Goal: Information Seeking & Learning: Learn about a topic

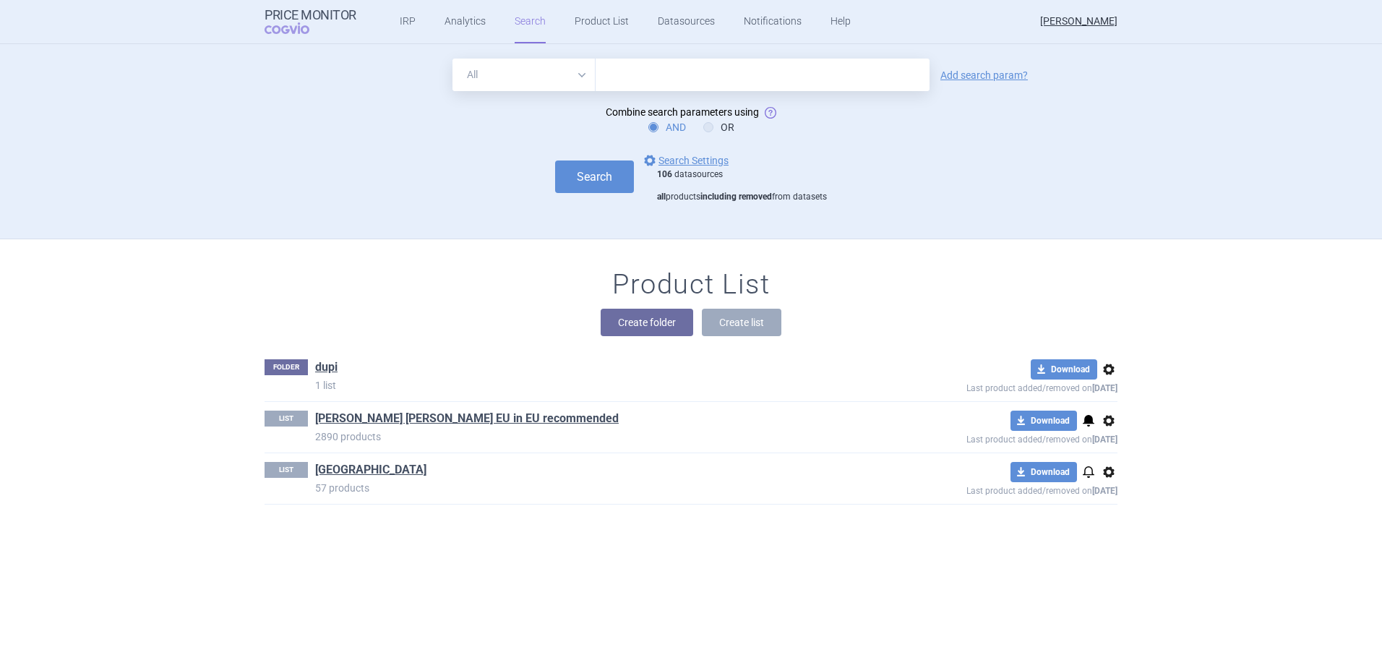
click at [660, 72] on input "text" at bounding box center [763, 75] width 334 height 33
click at [573, 71] on select "All Brand Name ATC Company Active Substance Country Newer than" at bounding box center [523, 75] width 143 height 33
select select "brandName"
click at [452, 59] on select "All Brand Name ATC Company Active Substance Country Newer than" at bounding box center [523, 75] width 143 height 33
click at [618, 68] on input "text" at bounding box center [763, 75] width 334 height 33
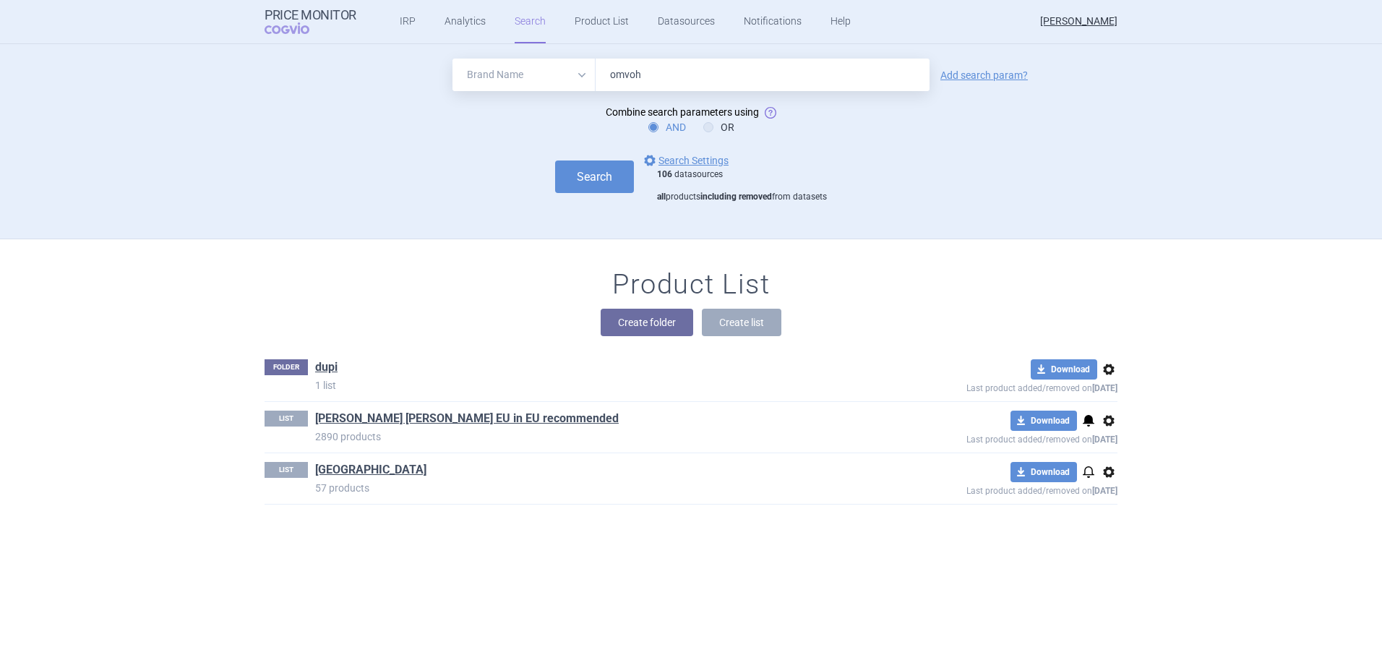
type input "Omvoh"
click at [582, 173] on button "Search" at bounding box center [594, 176] width 79 height 33
select select "brandName"
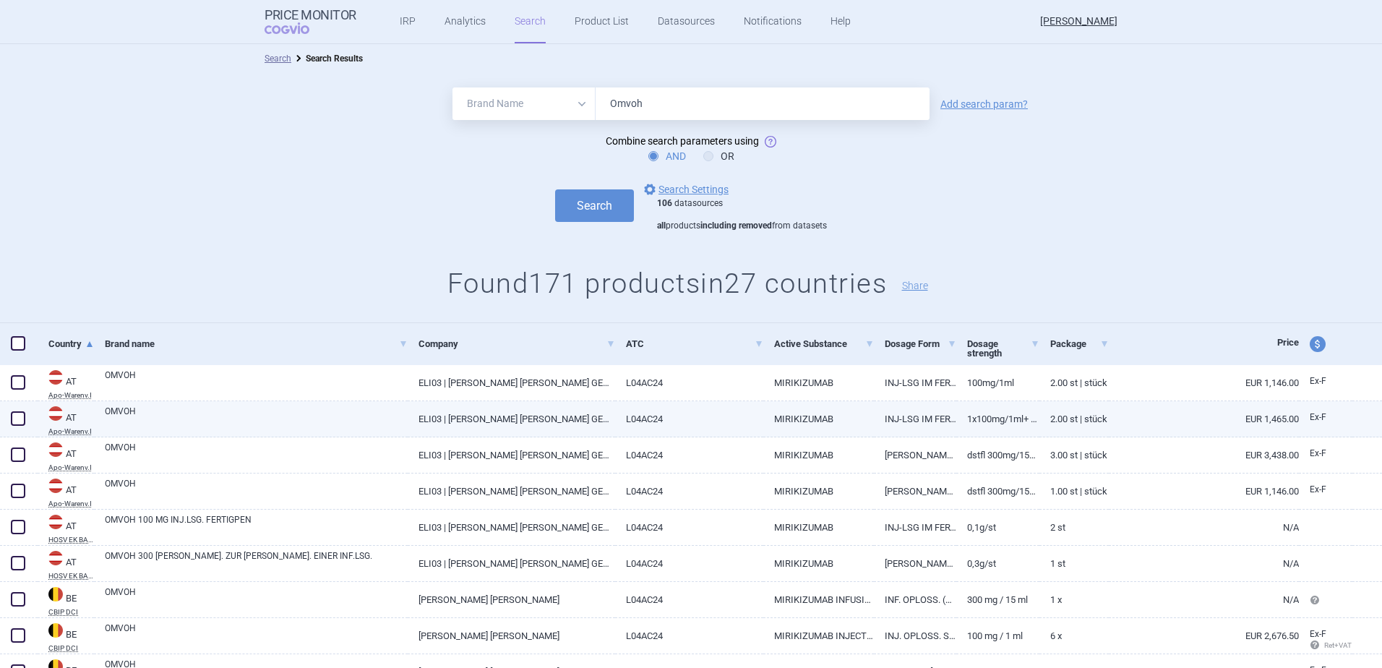
click at [967, 423] on link "1X100MG/1ML+ 1X200MG/2ML" at bounding box center [997, 418] width 83 height 35
select select "EUR"
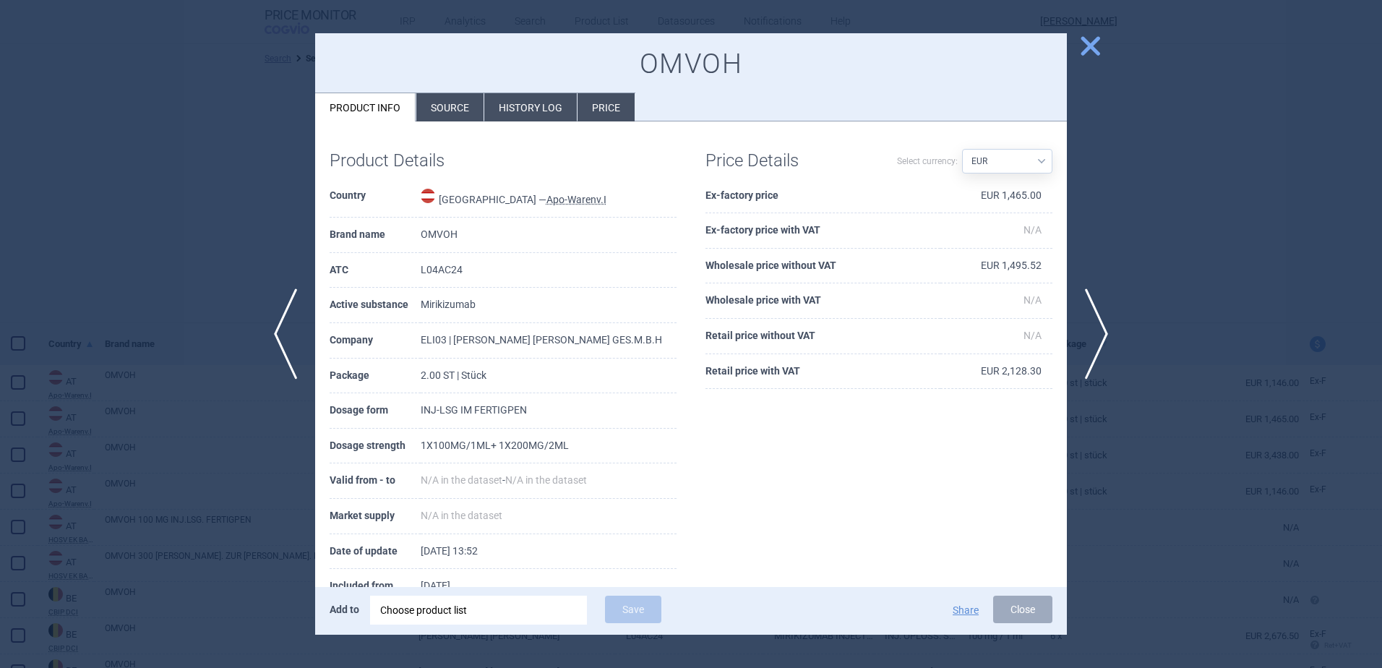
click at [464, 101] on li "Source" at bounding box center [449, 107] width 67 height 28
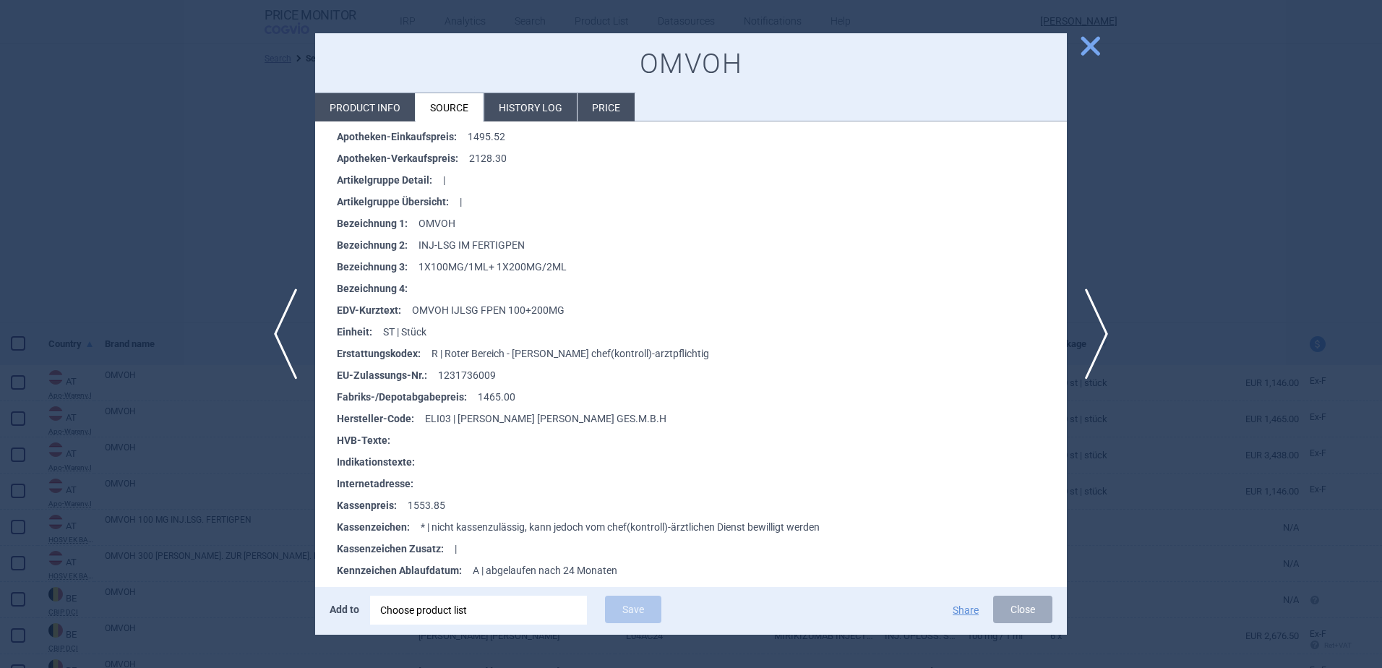
scroll to position [289, 0]
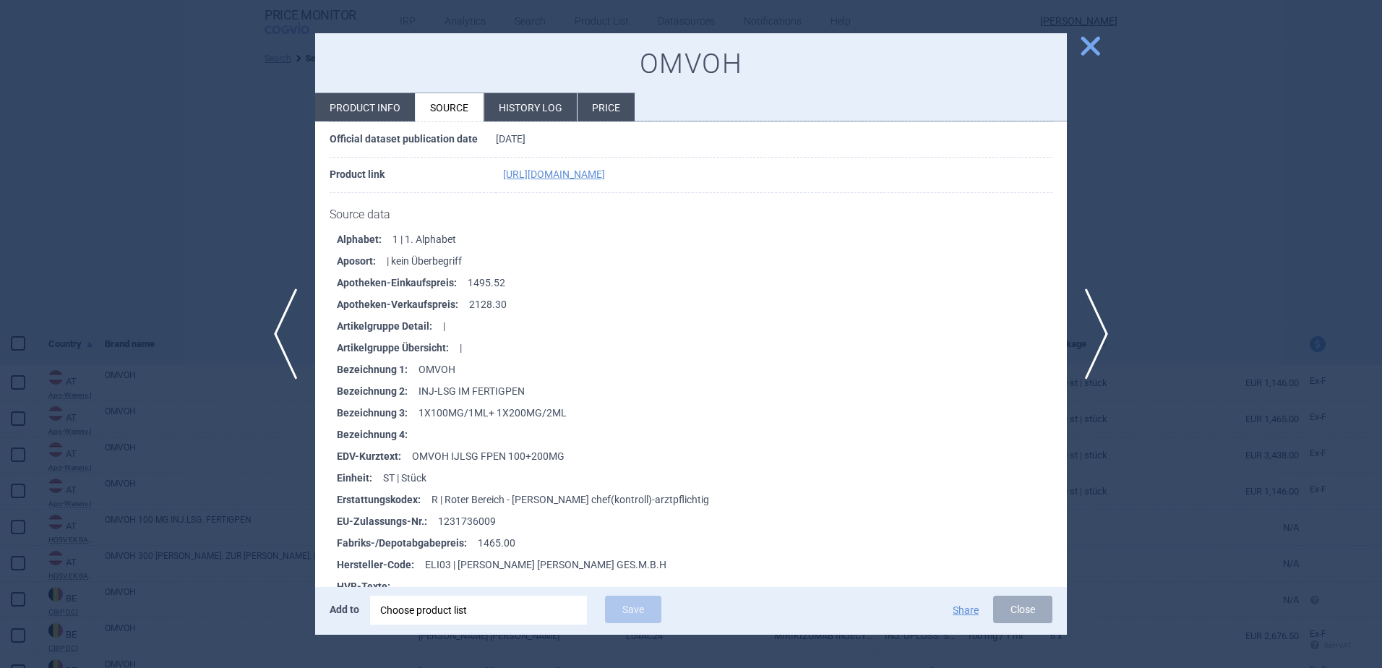
click at [360, 102] on li "Product info" at bounding box center [365, 107] width 100 height 28
select select "EUR"
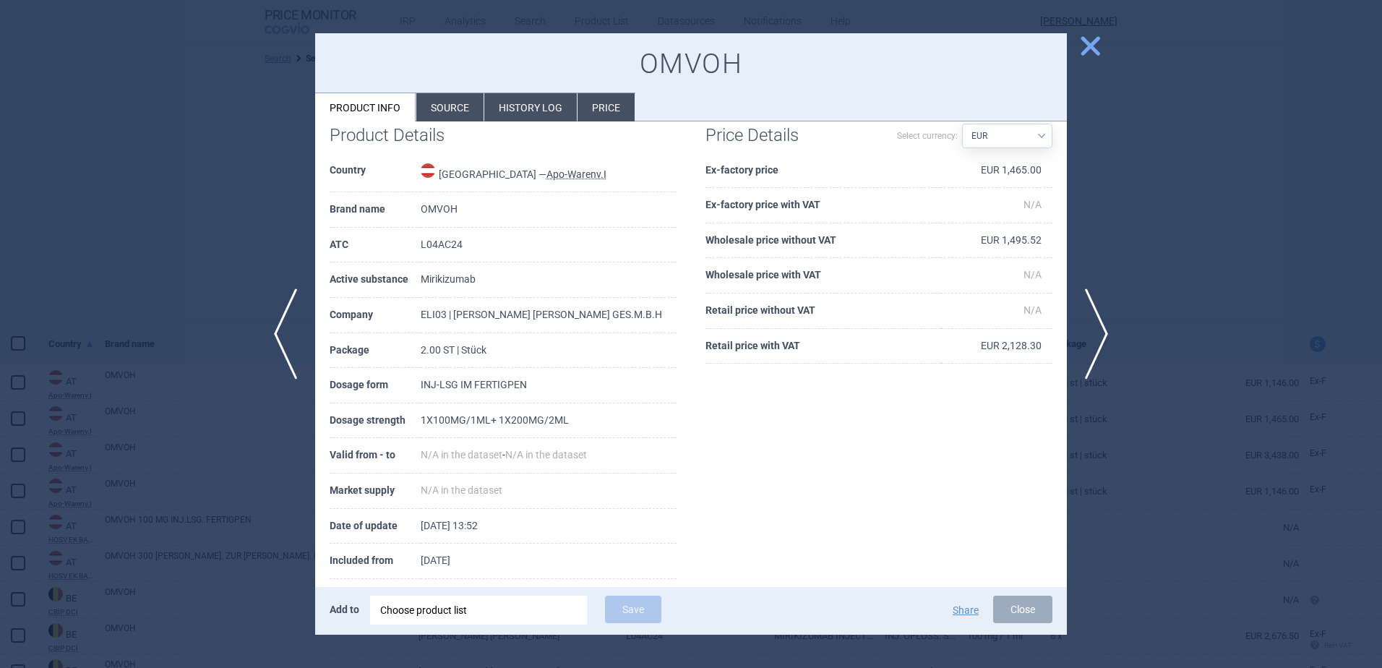
scroll to position [46, 0]
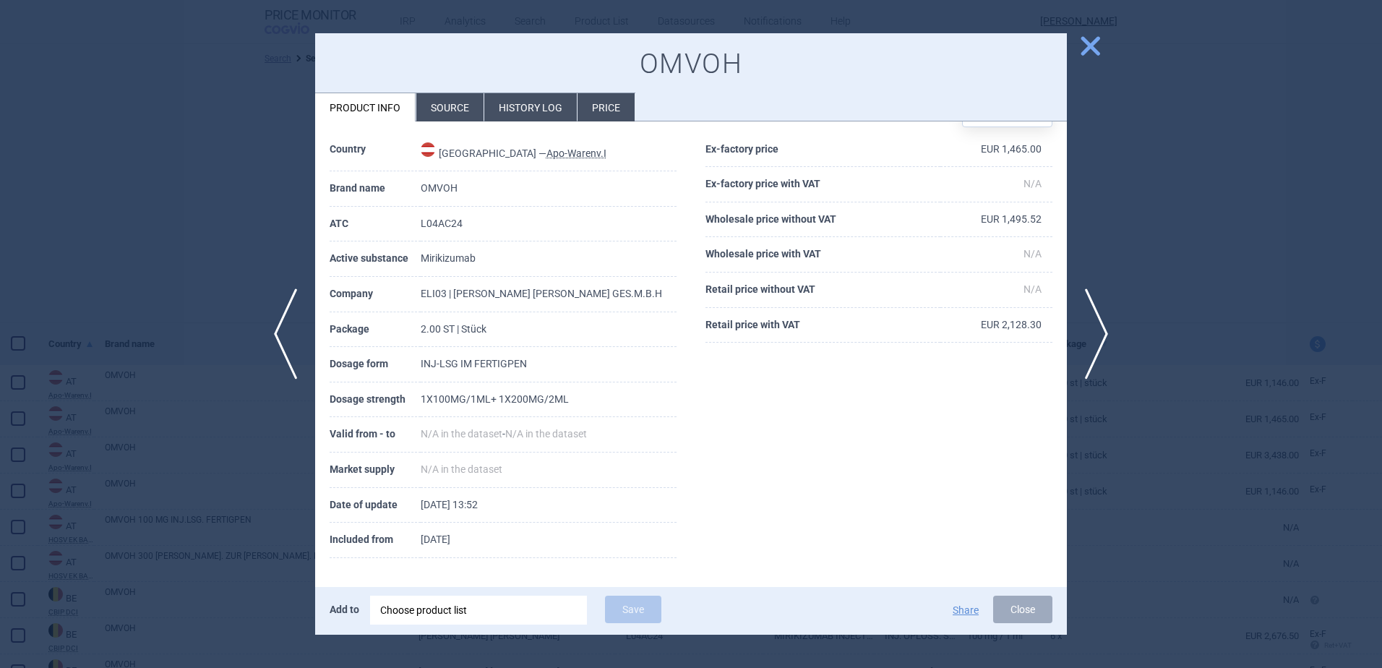
click at [438, 108] on li "Source" at bounding box center [449, 107] width 67 height 28
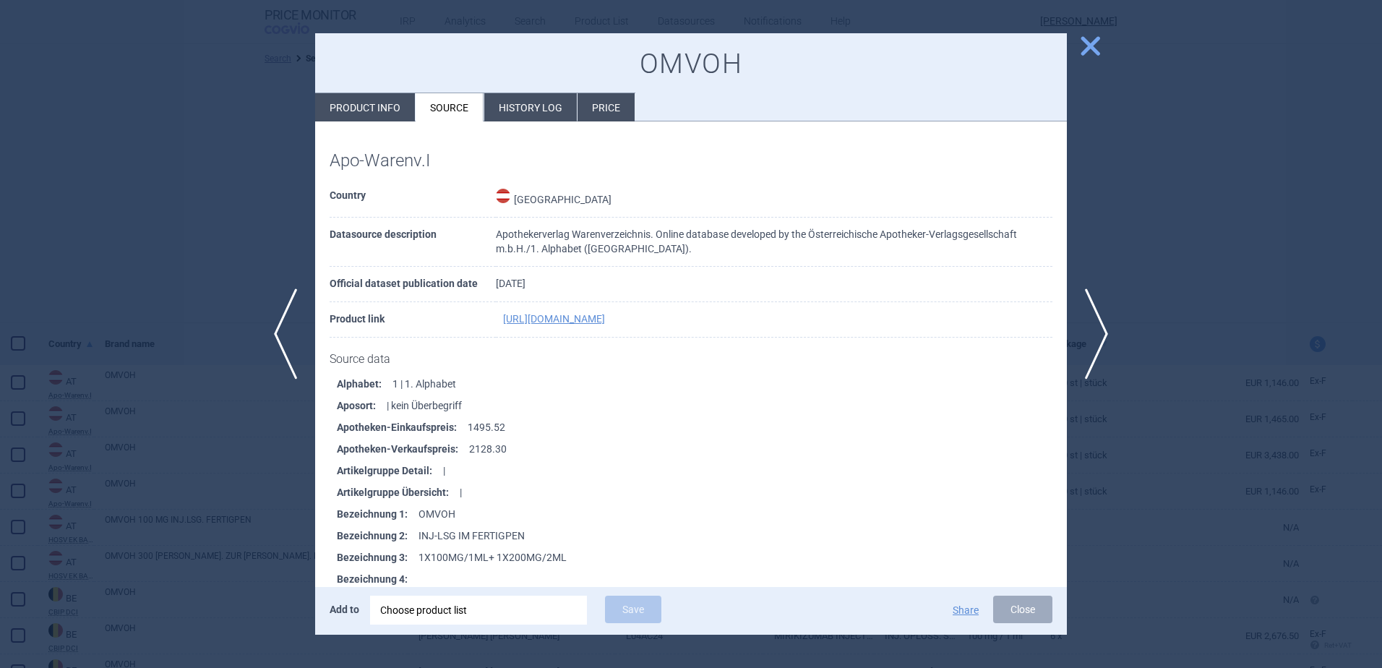
click at [536, 102] on li "History log" at bounding box center [530, 107] width 93 height 28
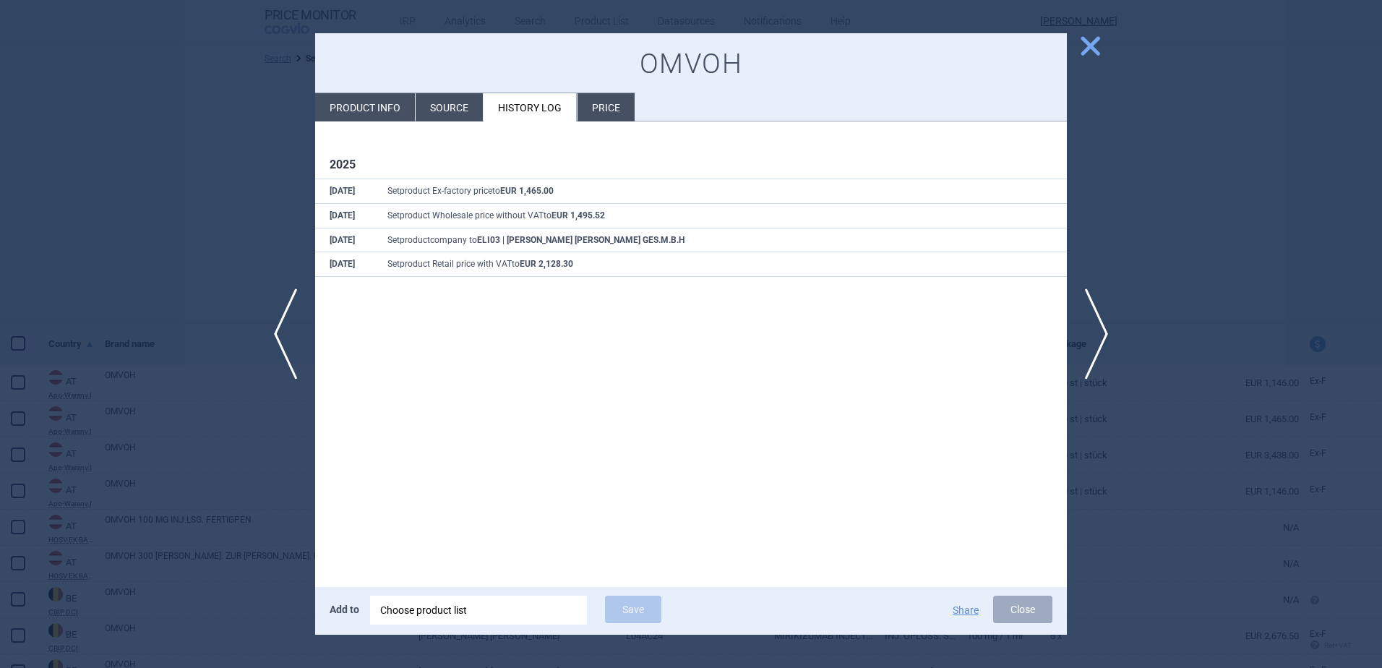
click at [628, 106] on li "Price" at bounding box center [605, 107] width 57 height 28
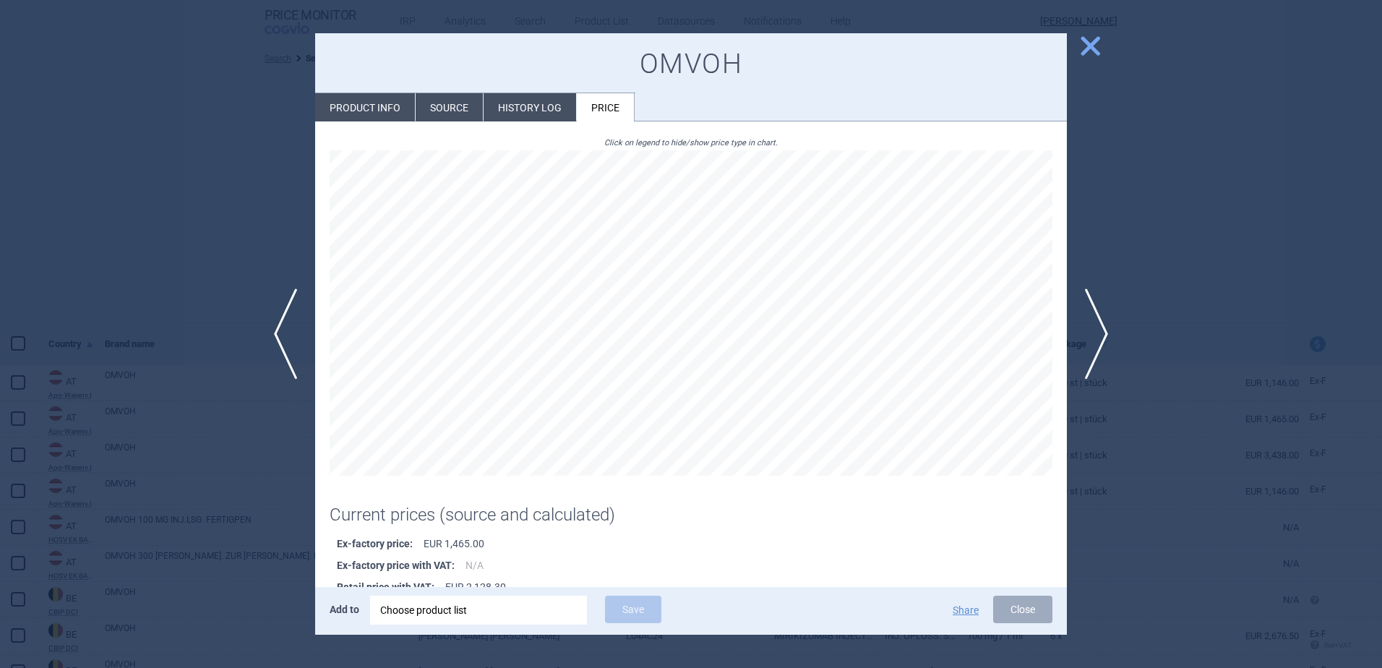
click at [463, 106] on li "Source" at bounding box center [449, 107] width 67 height 28
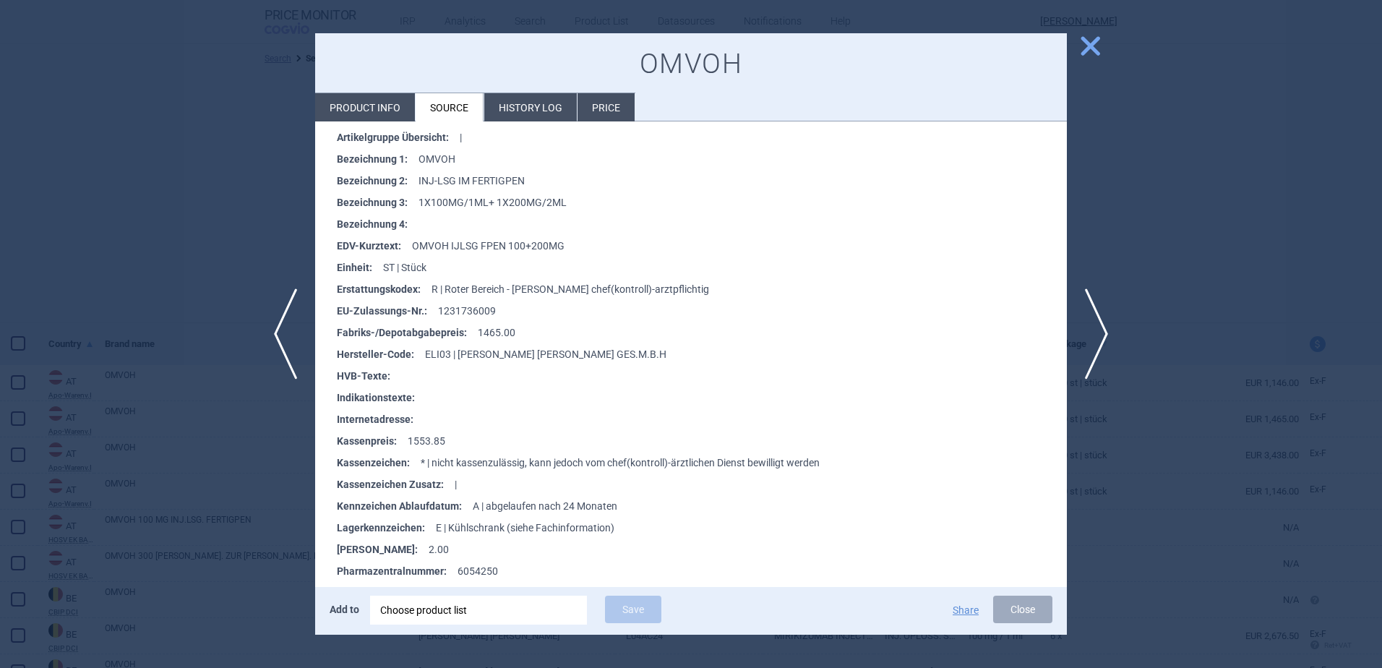
scroll to position [361, 0]
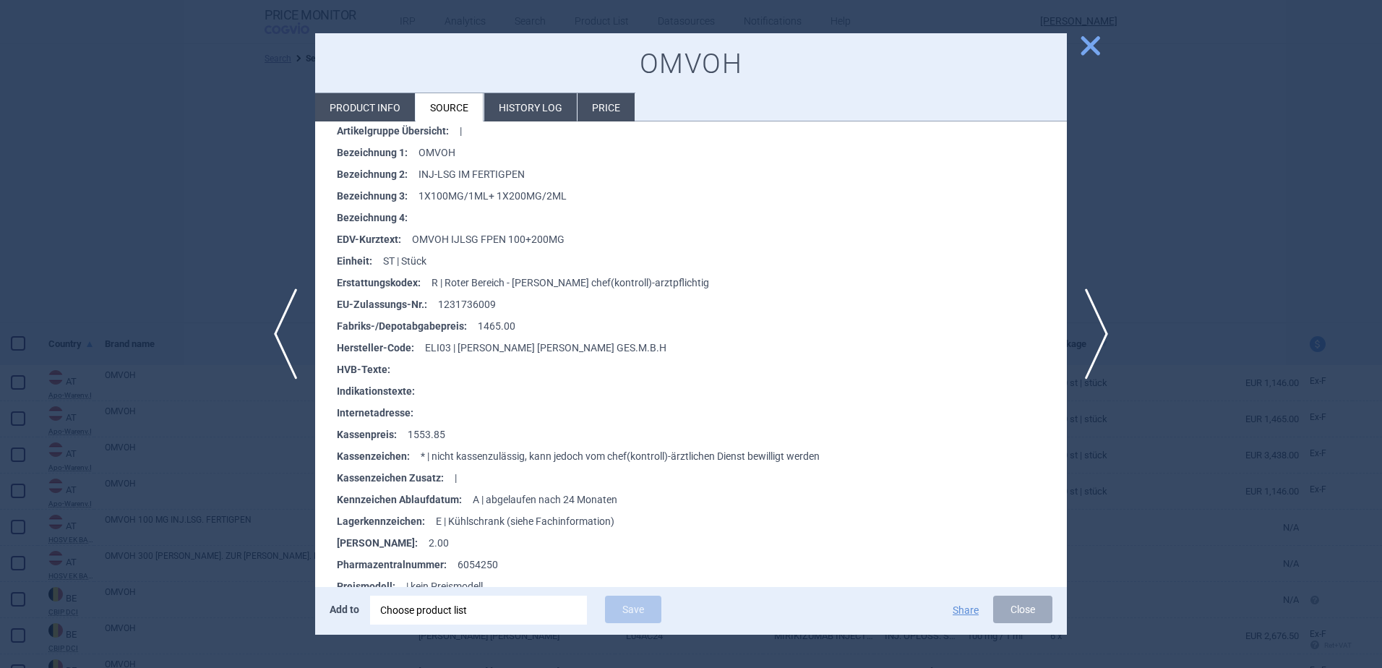
click at [1085, 49] on span "close" at bounding box center [1090, 45] width 25 height 25
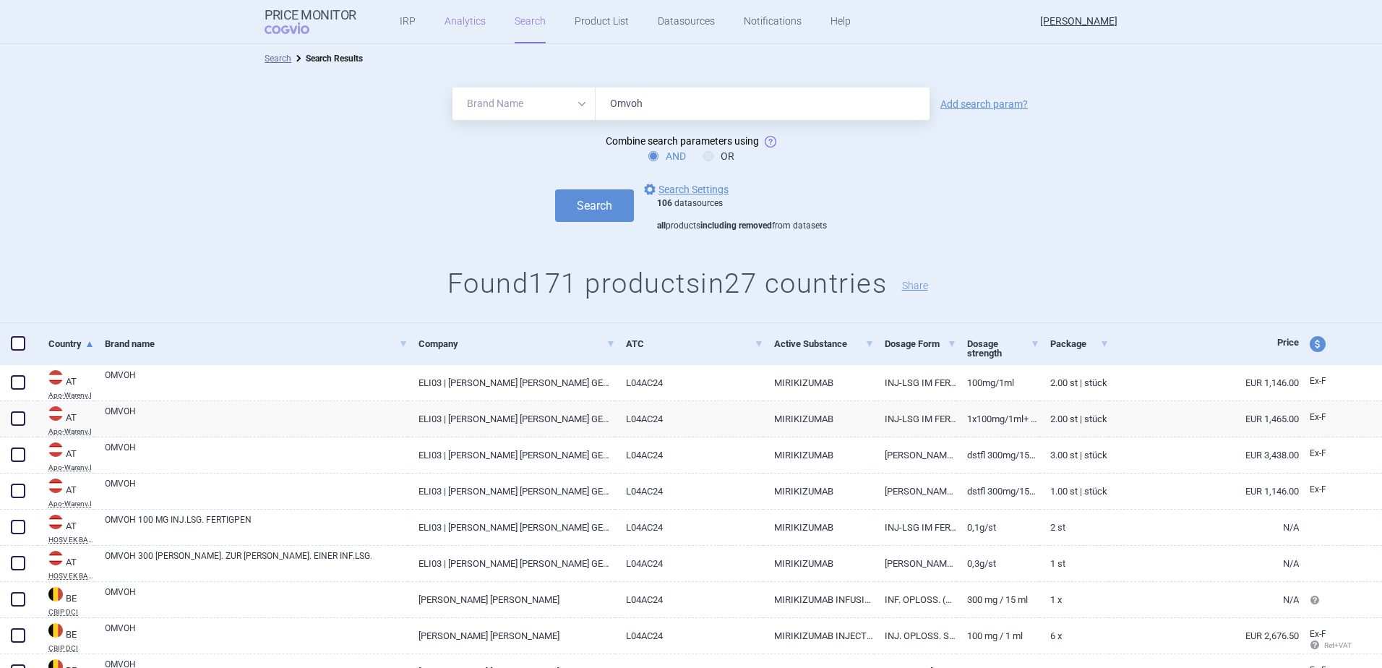
click at [444, 18] on link "Analytics" at bounding box center [464, 21] width 41 height 43
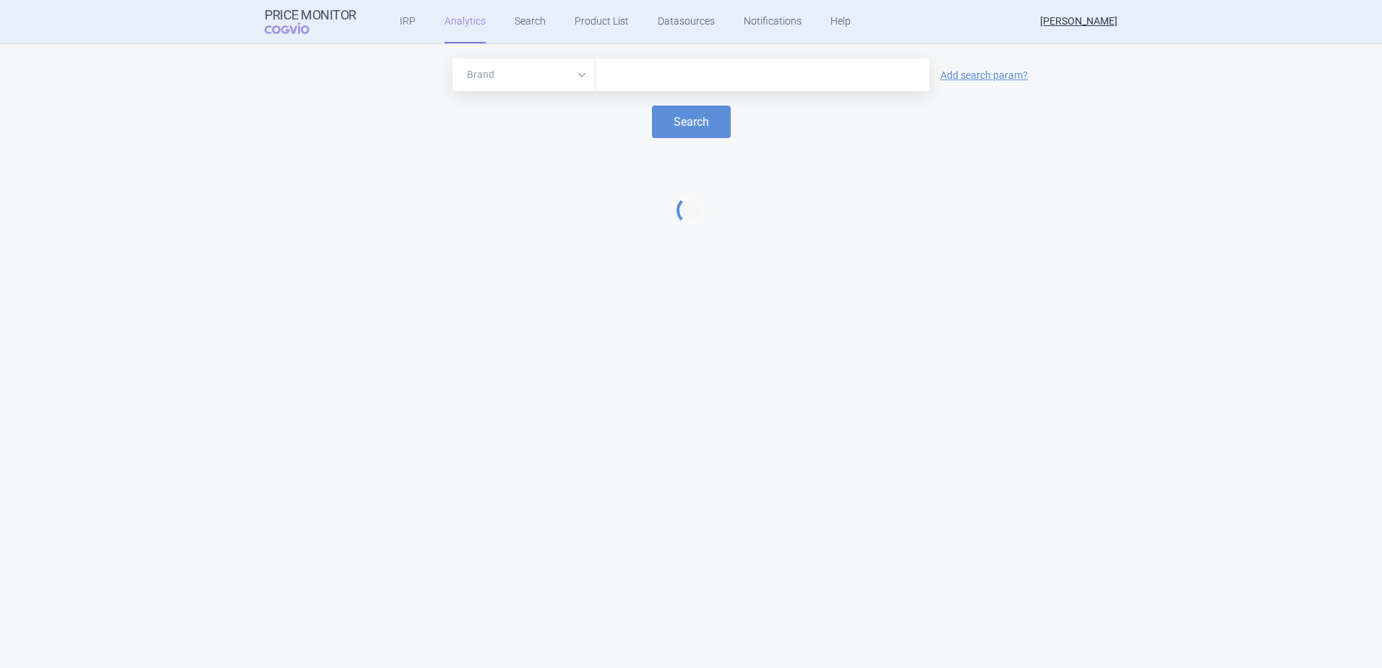
click at [645, 74] on input "text" at bounding box center [762, 75] width 319 height 19
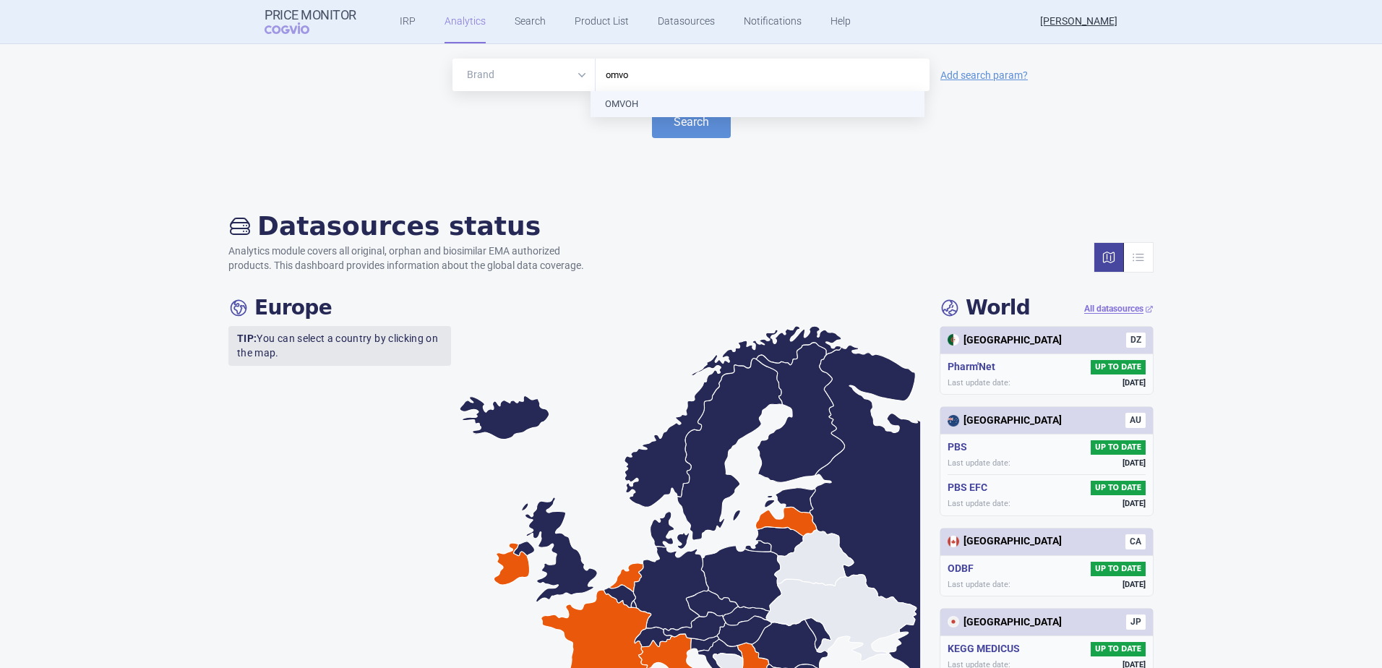
type input "omvoh"
click at [682, 129] on button "Search" at bounding box center [691, 122] width 79 height 33
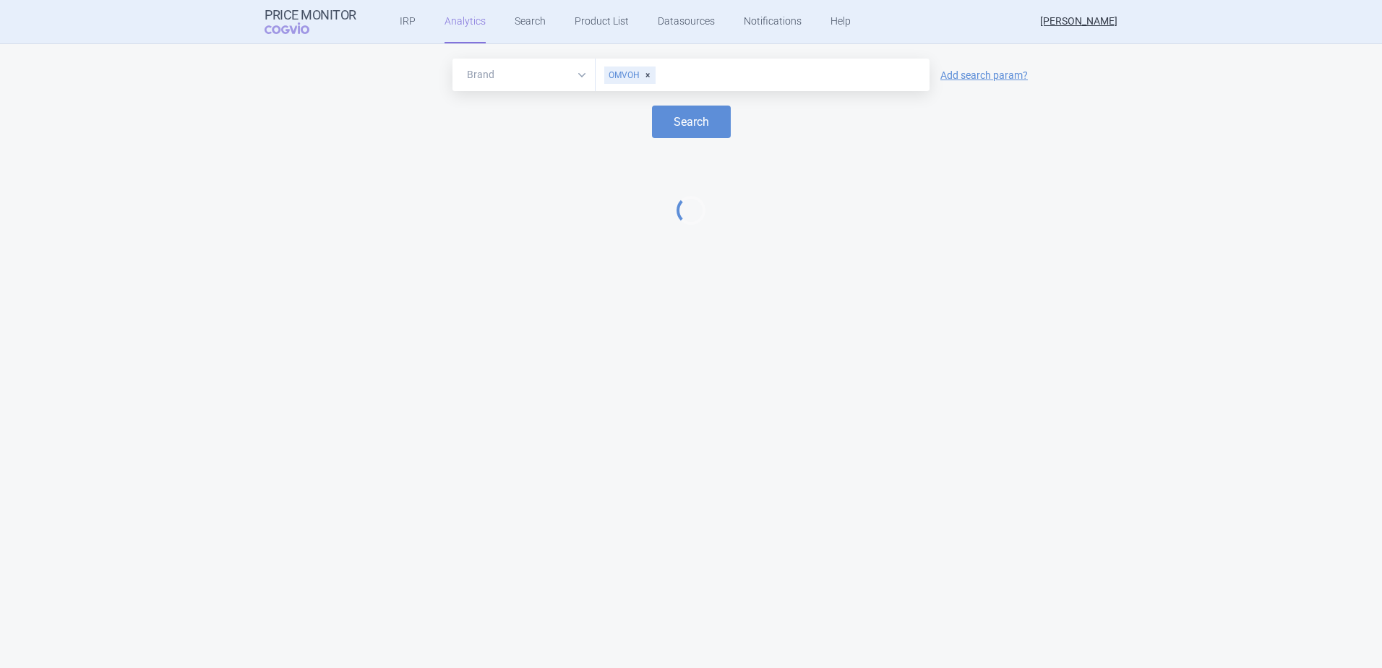
select select "EUR"
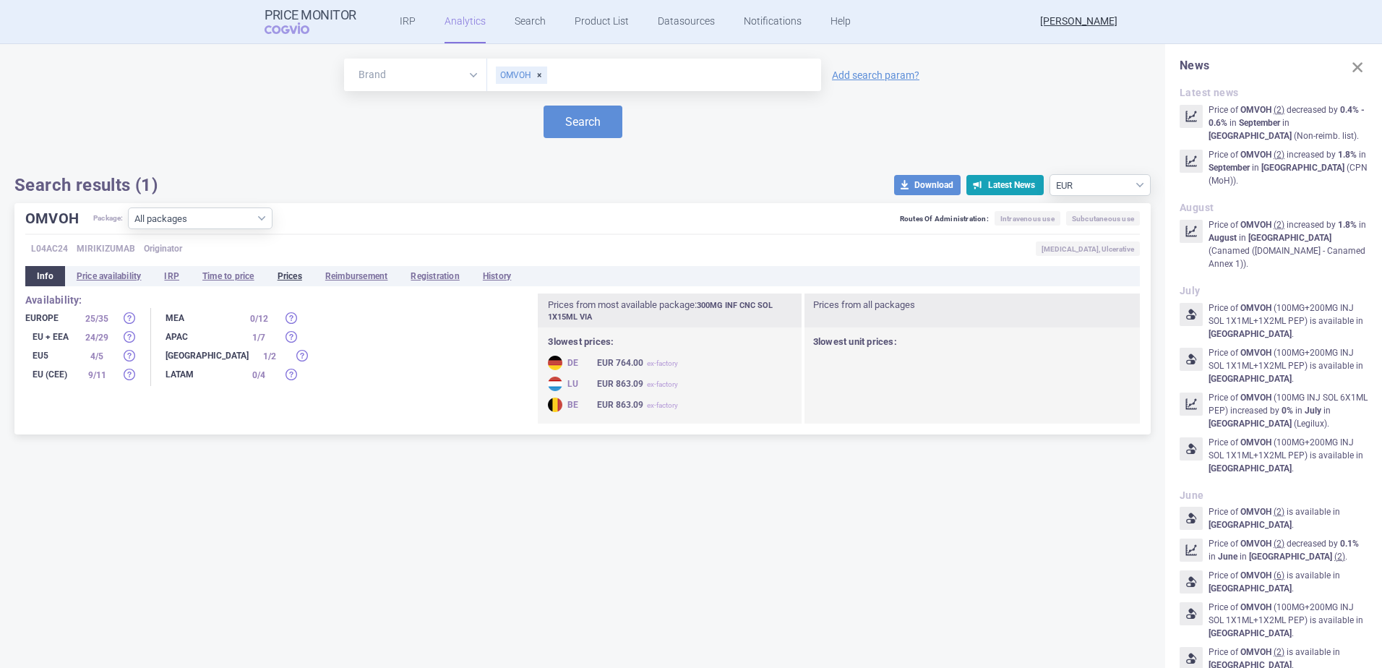
click at [296, 278] on li "Prices" at bounding box center [290, 276] width 48 height 20
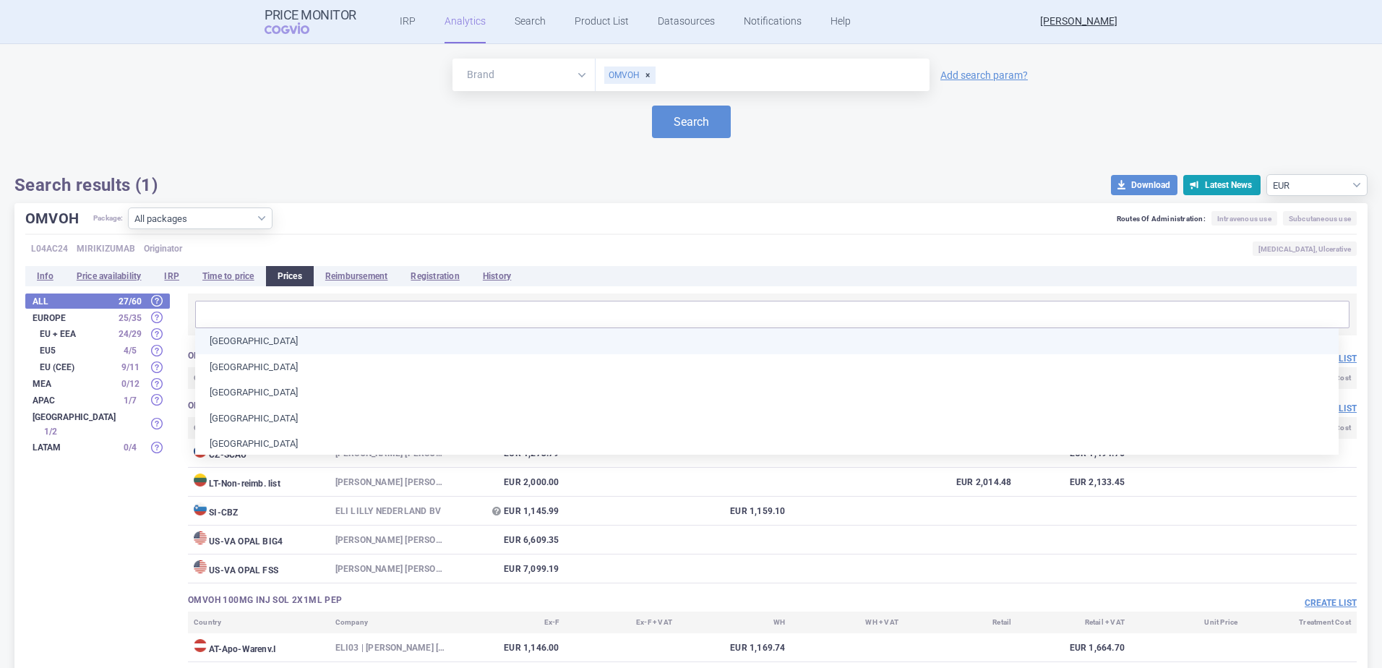
click at [238, 307] on input "text" at bounding box center [771, 314] width 1145 height 19
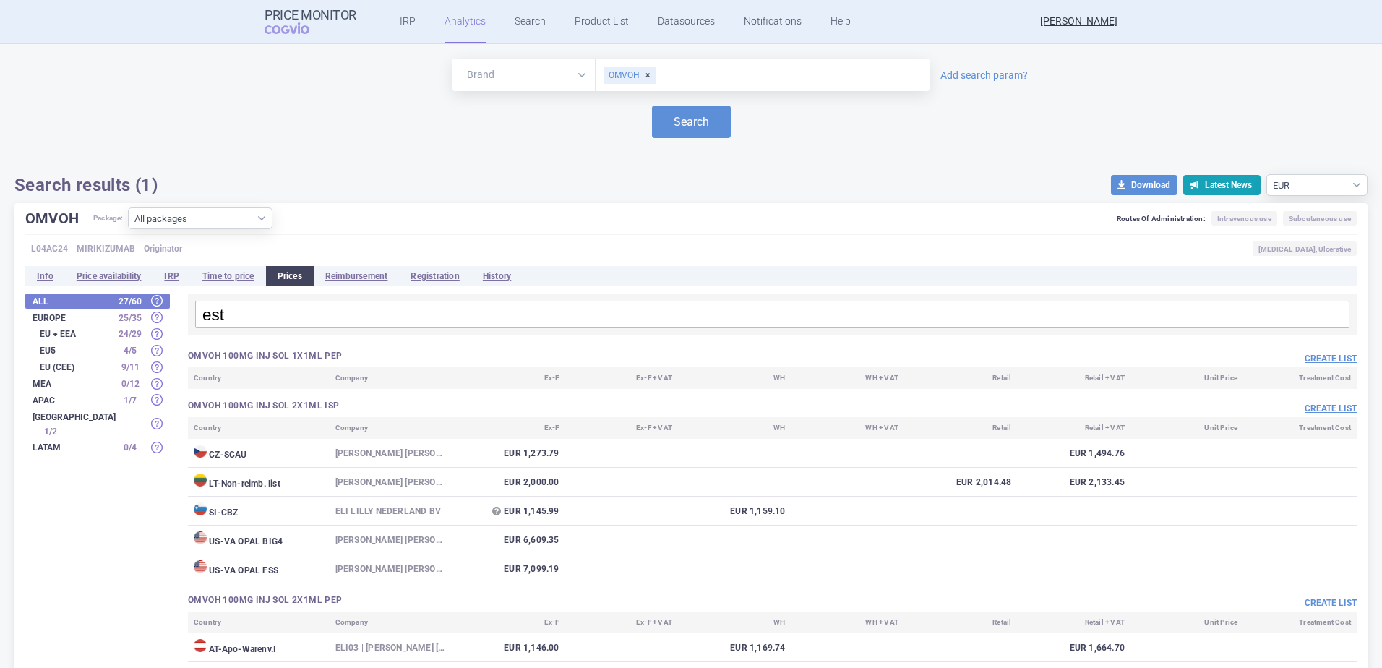
drag, startPoint x: 234, startPoint y: 308, endPoint x: 166, endPoint y: 318, distance: 68.7
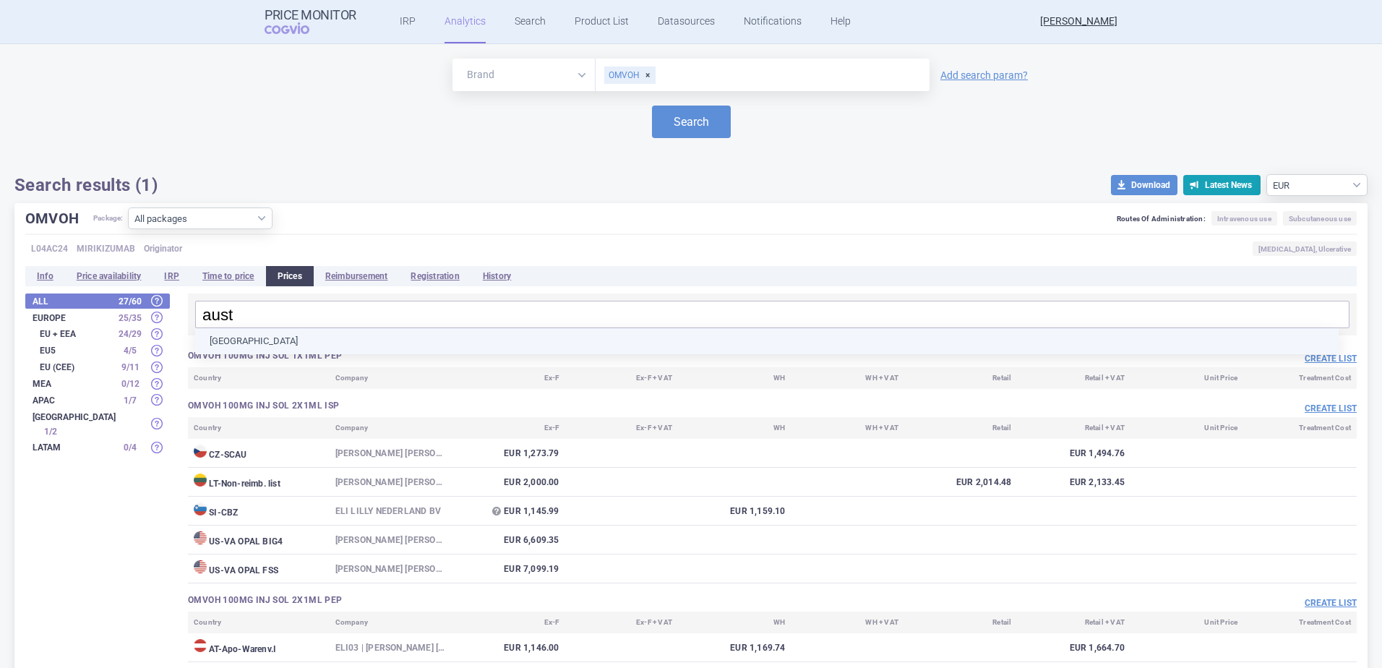
type input "austr"
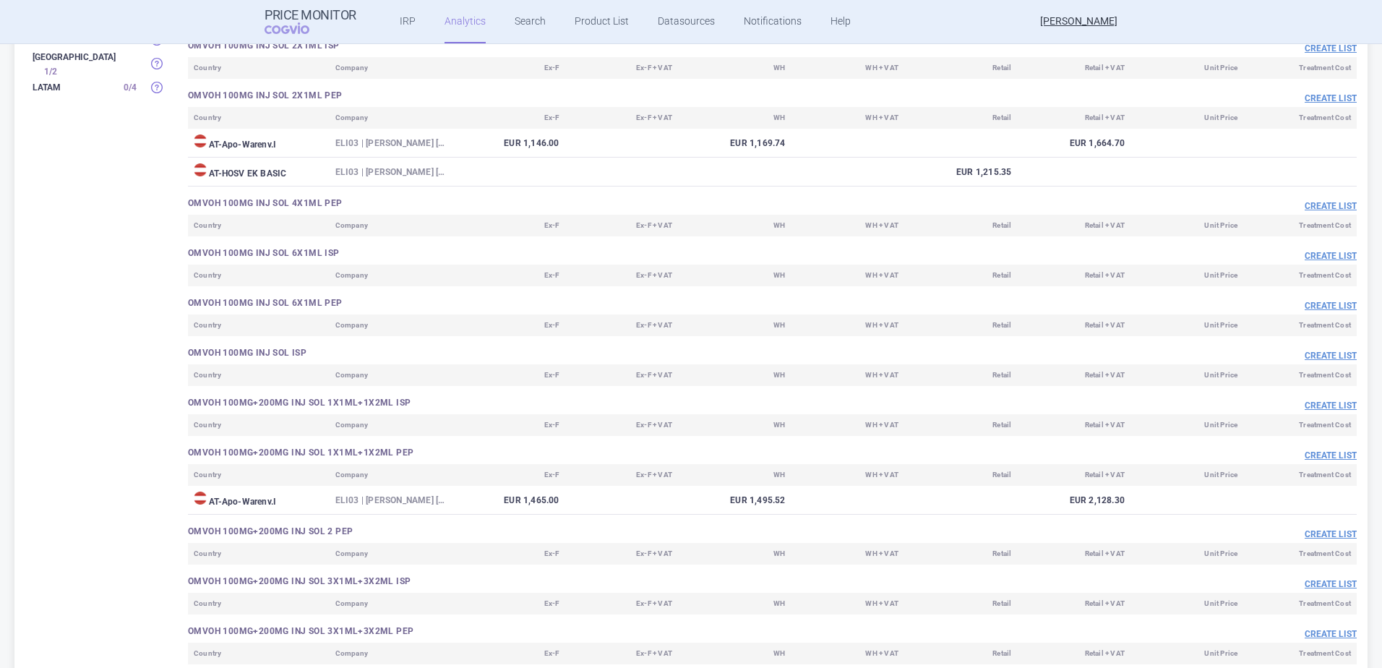
scroll to position [361, 0]
